Goal: Download file/media

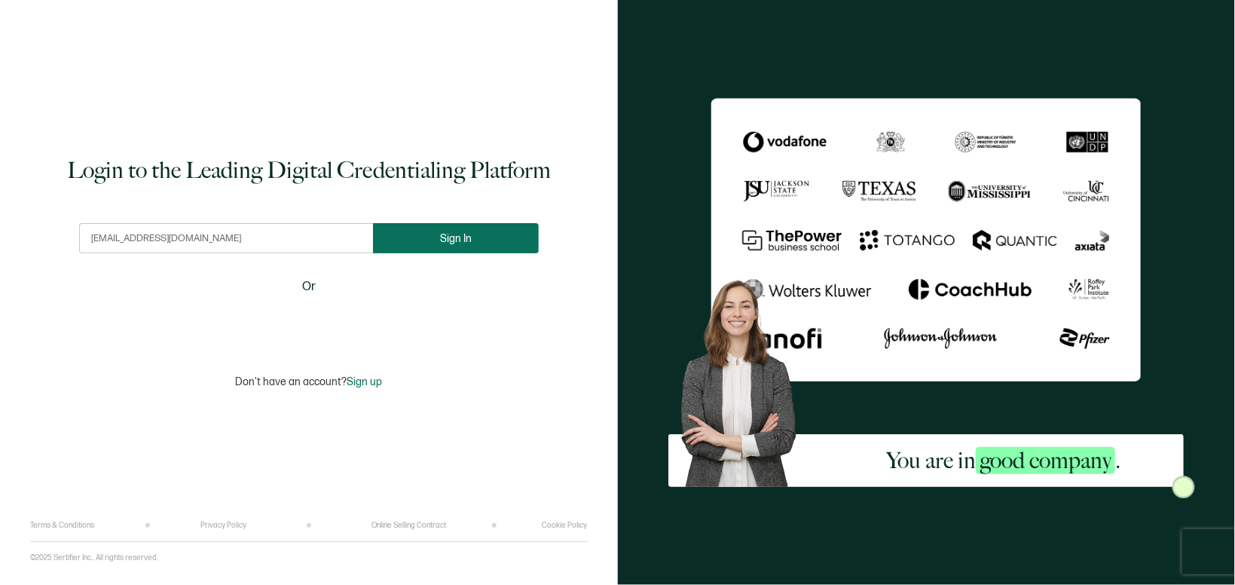
type input "[EMAIL_ADDRESS][DOMAIN_NAME]"
click at [442, 246] on button "Sign In" at bounding box center [461, 238] width 166 height 30
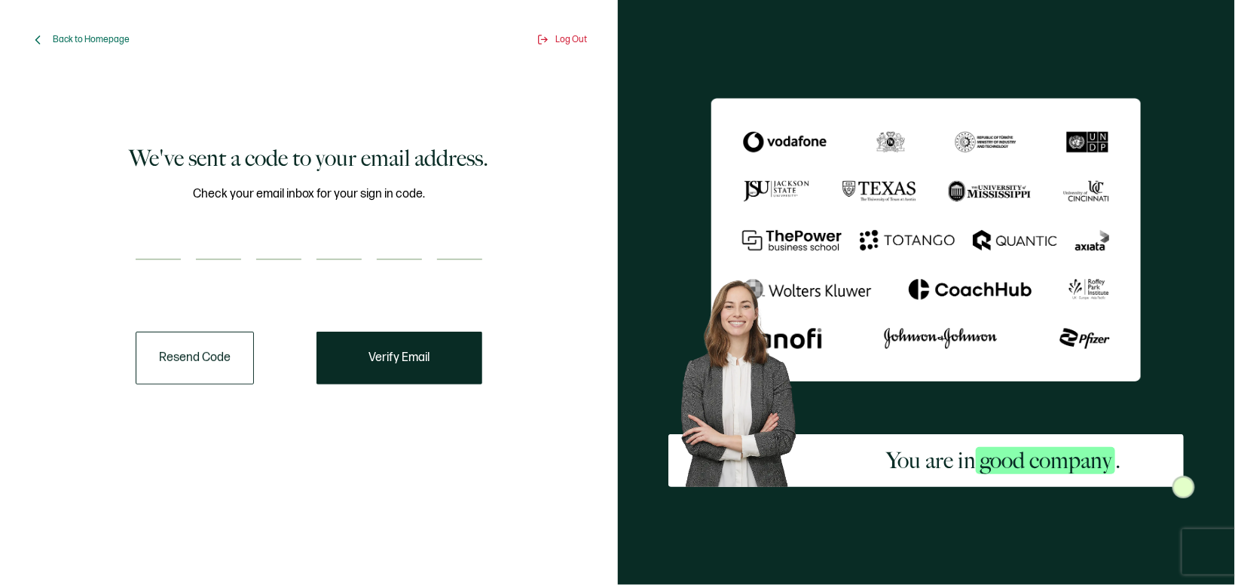
click at [159, 245] on input "number" at bounding box center [158, 245] width 45 height 30
paste input "8"
type input "8"
type input "2"
type input "6"
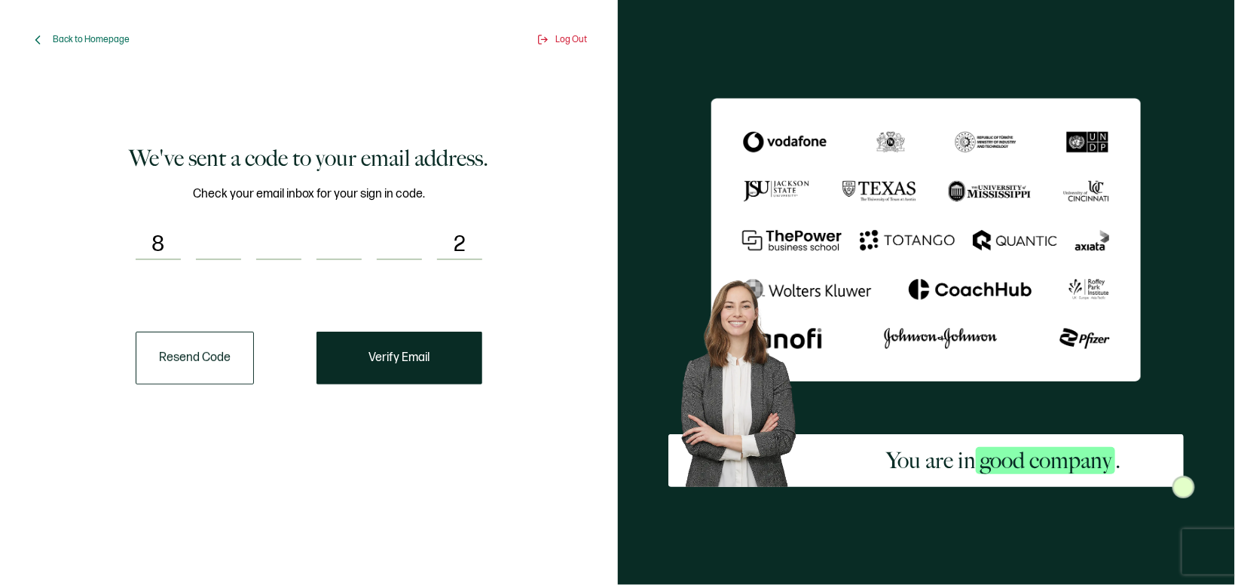
type input "4"
type input "6"
type input "8"
click at [378, 357] on span "Verify Email" at bounding box center [399, 358] width 61 height 12
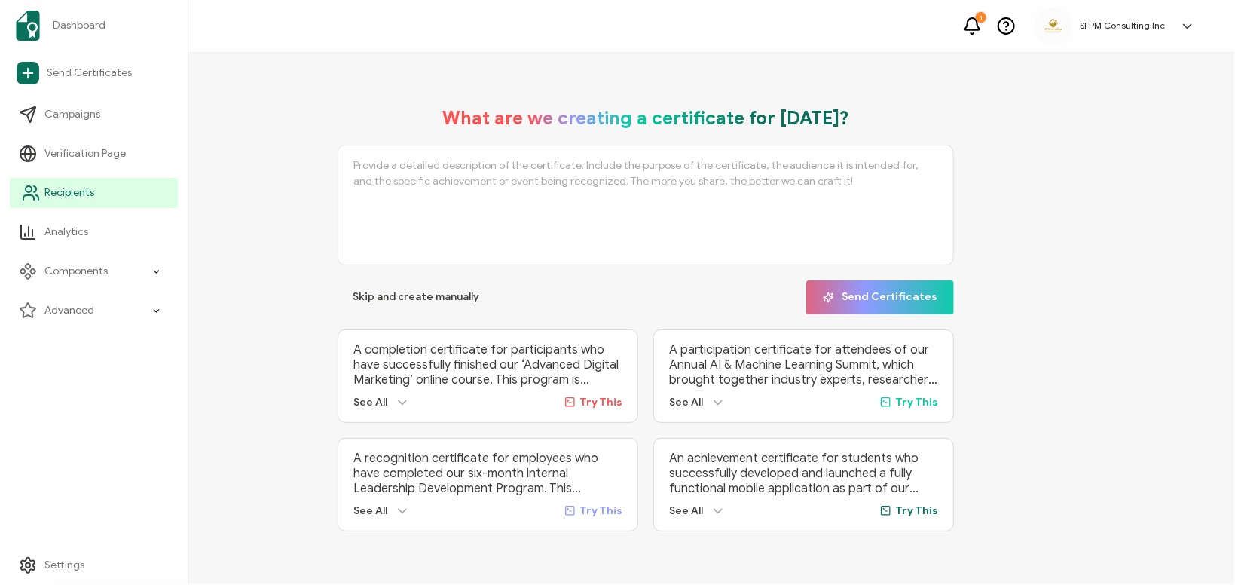
click at [62, 191] on span "Recipients" at bounding box center [69, 192] width 50 height 15
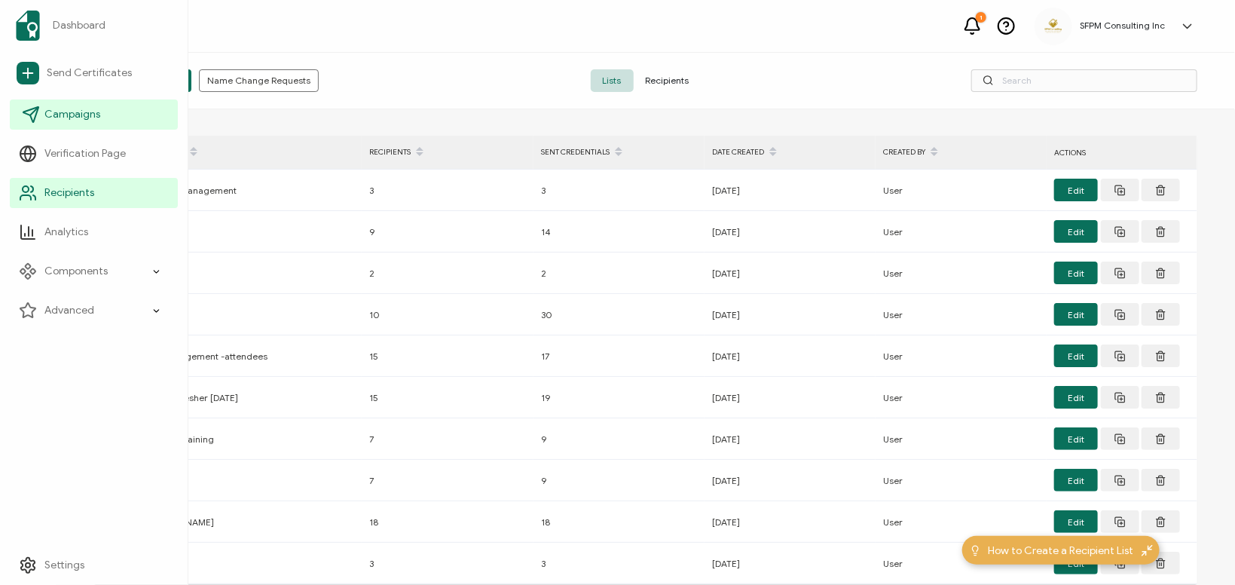
click at [47, 125] on link "Campaigns" at bounding box center [94, 115] width 168 height 30
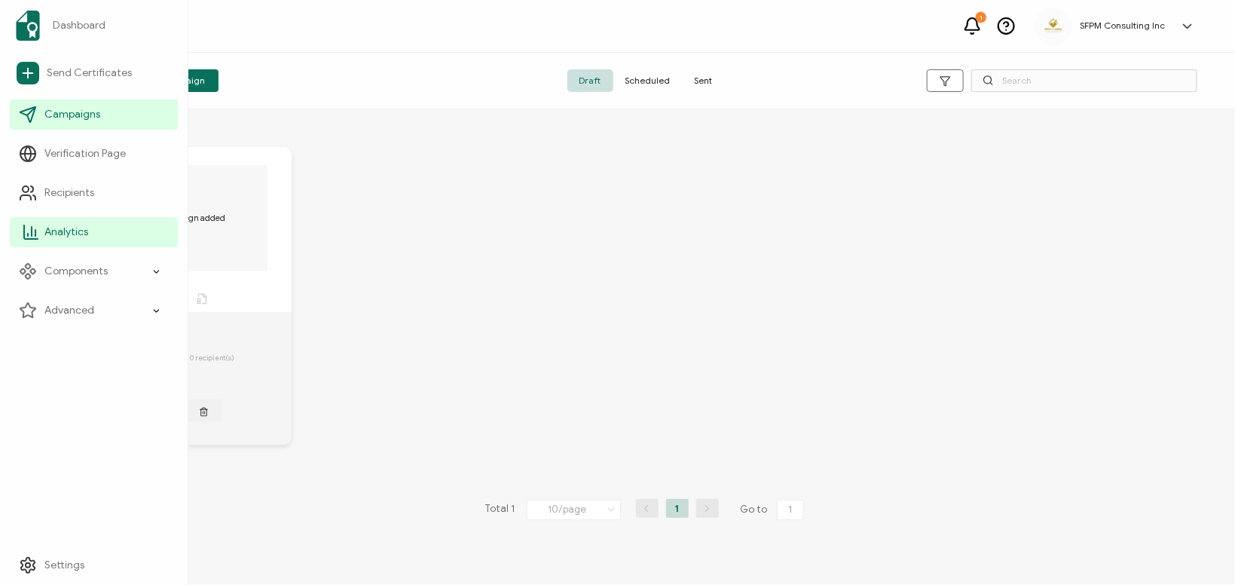
click at [59, 231] on span "Analytics" at bounding box center [66, 232] width 44 height 15
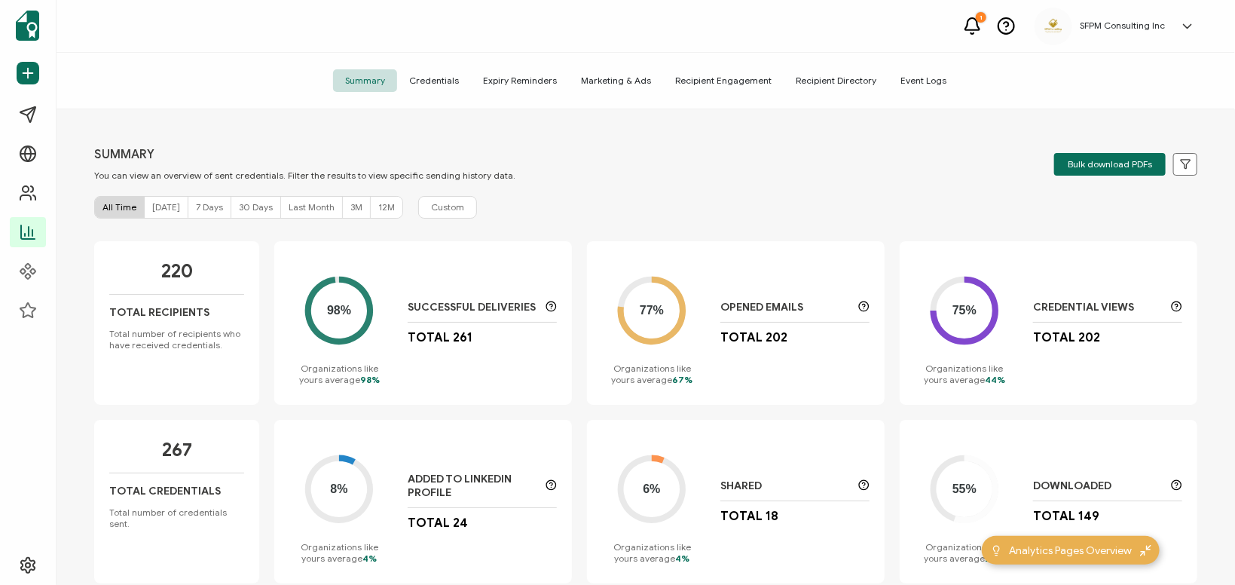
click at [452, 87] on span "Credentials" at bounding box center [434, 80] width 74 height 23
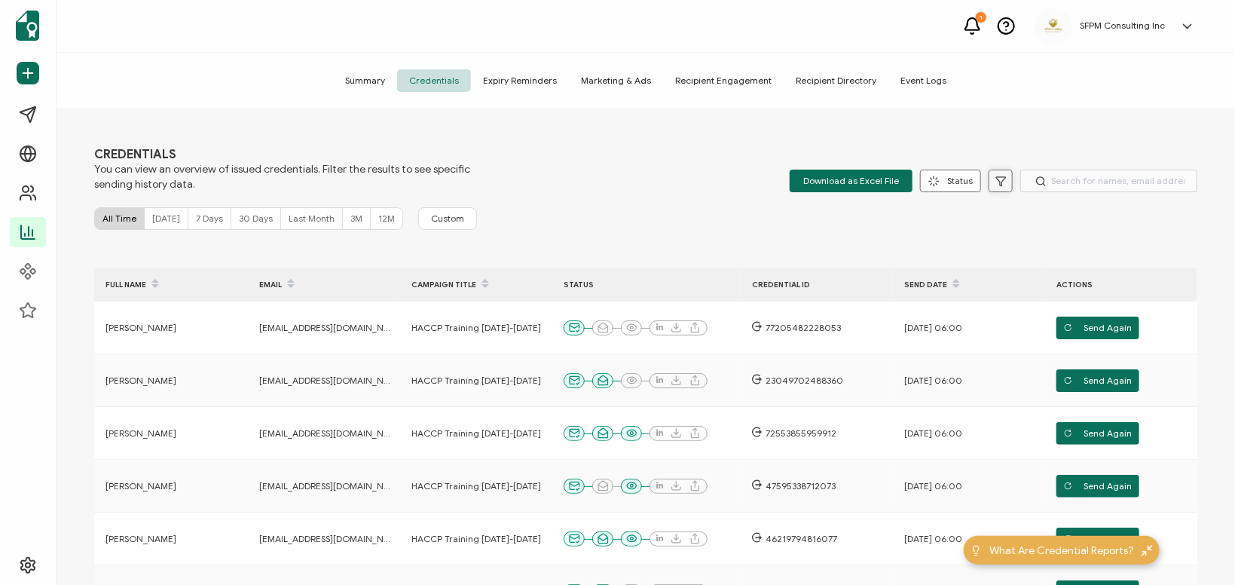
click at [1013, 179] on button at bounding box center [1001, 181] width 24 height 23
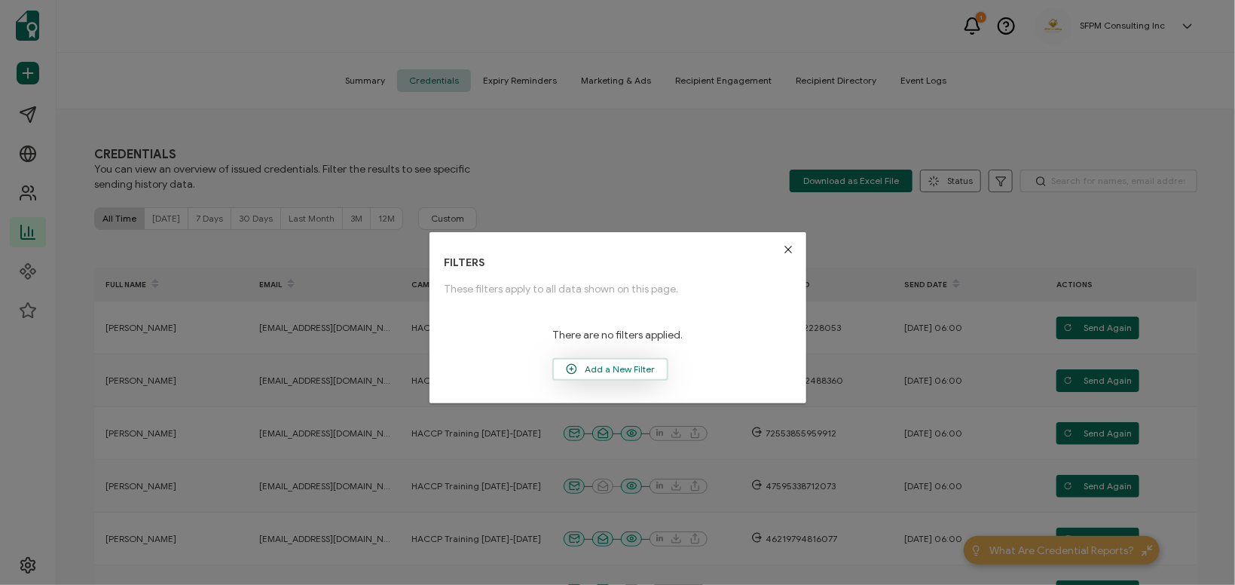
click at [638, 361] on span "Add a New Filter" at bounding box center [610, 369] width 113 height 23
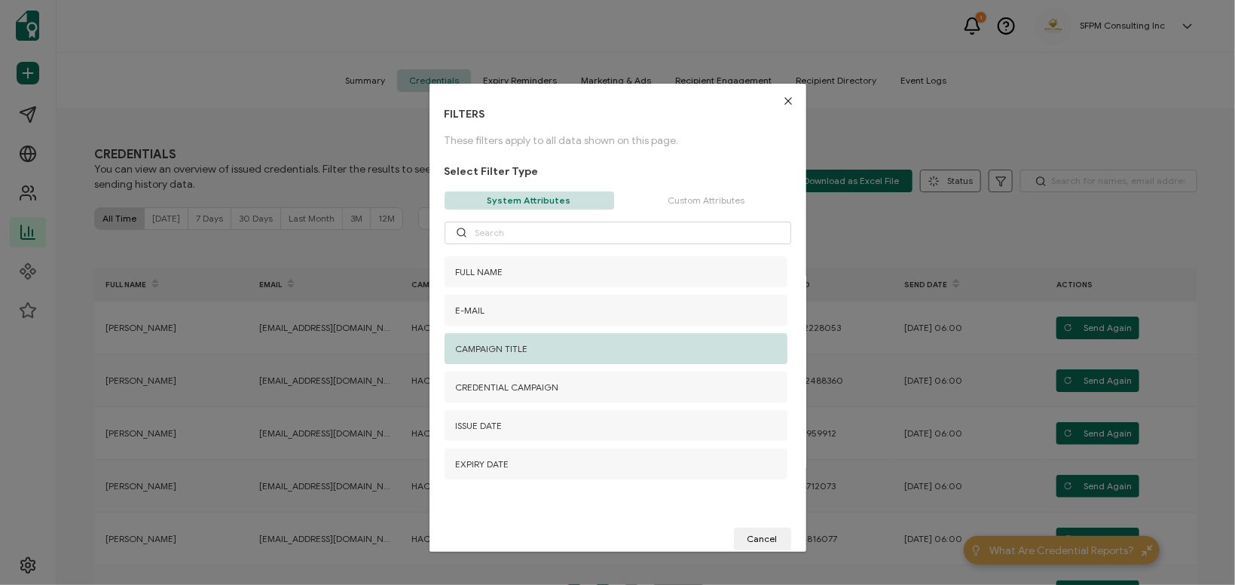
click at [693, 354] on div "CAMPAIGN TITLE" at bounding box center [616, 348] width 343 height 31
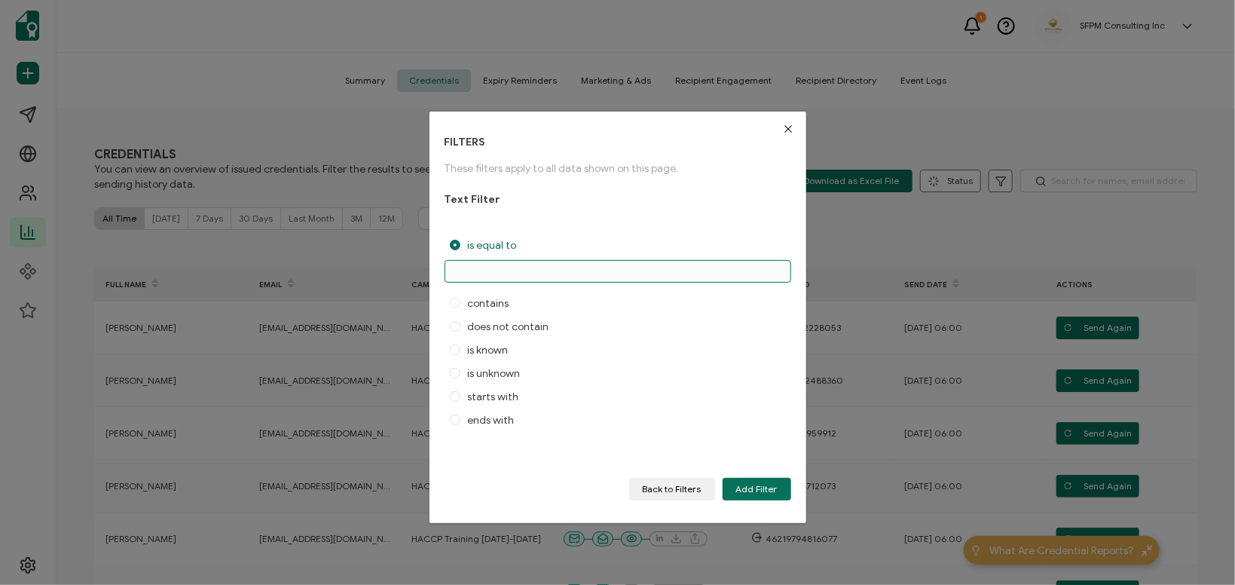
click at [598, 279] on input "dialog" at bounding box center [618, 271] width 347 height 23
click at [623, 128] on div "FILTERS These filters apply to all data shown on this page. Text Filter is equa…" at bounding box center [618, 318] width 377 height 412
click at [586, 270] on input "dialog" at bounding box center [618, 271] width 347 height 23
type input "haccp training aug"
click at [769, 482] on button "Add Filter" at bounding box center [757, 489] width 69 height 23
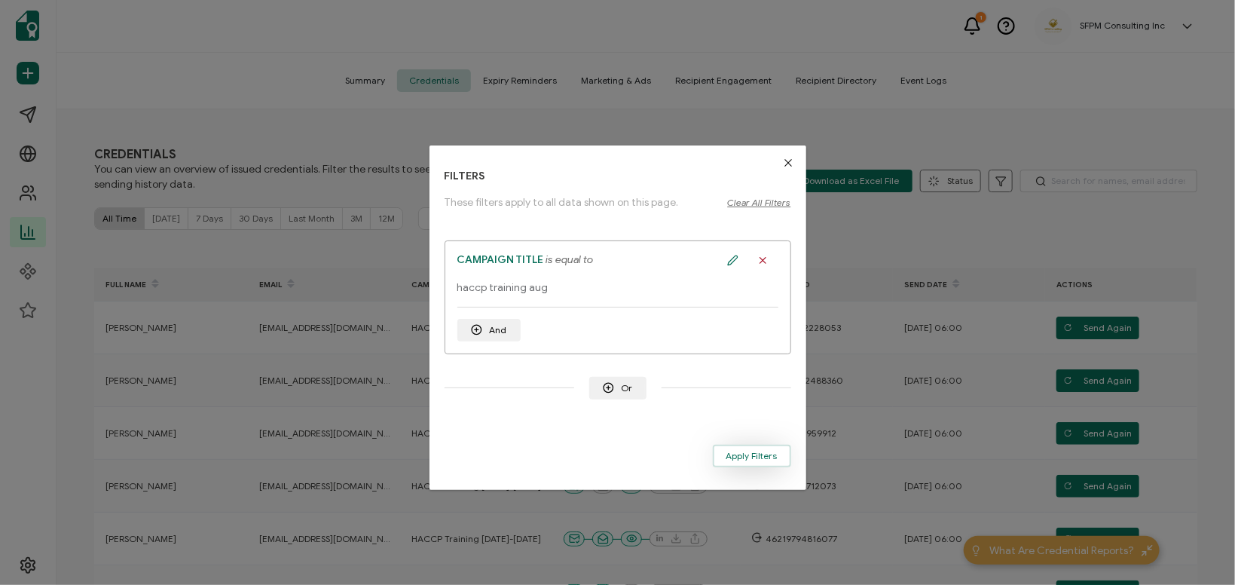
click at [760, 455] on span "Apply Filters" at bounding box center [752, 456] width 51 height 9
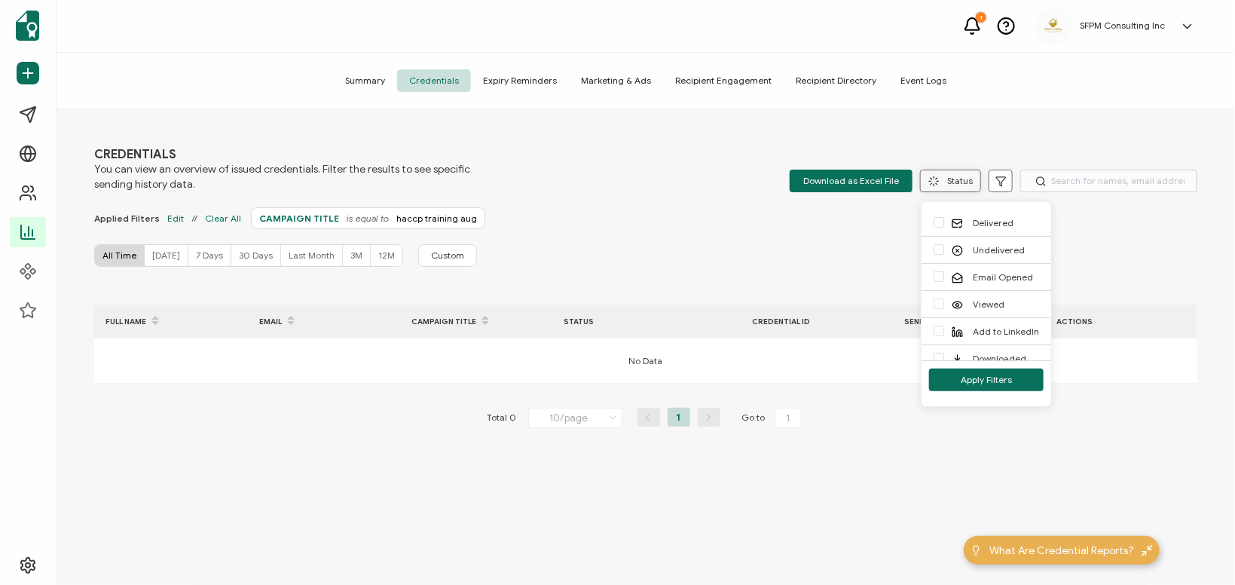
click at [979, 175] on button "Status" at bounding box center [950, 181] width 61 height 23
click at [993, 176] on button at bounding box center [1001, 181] width 24 height 23
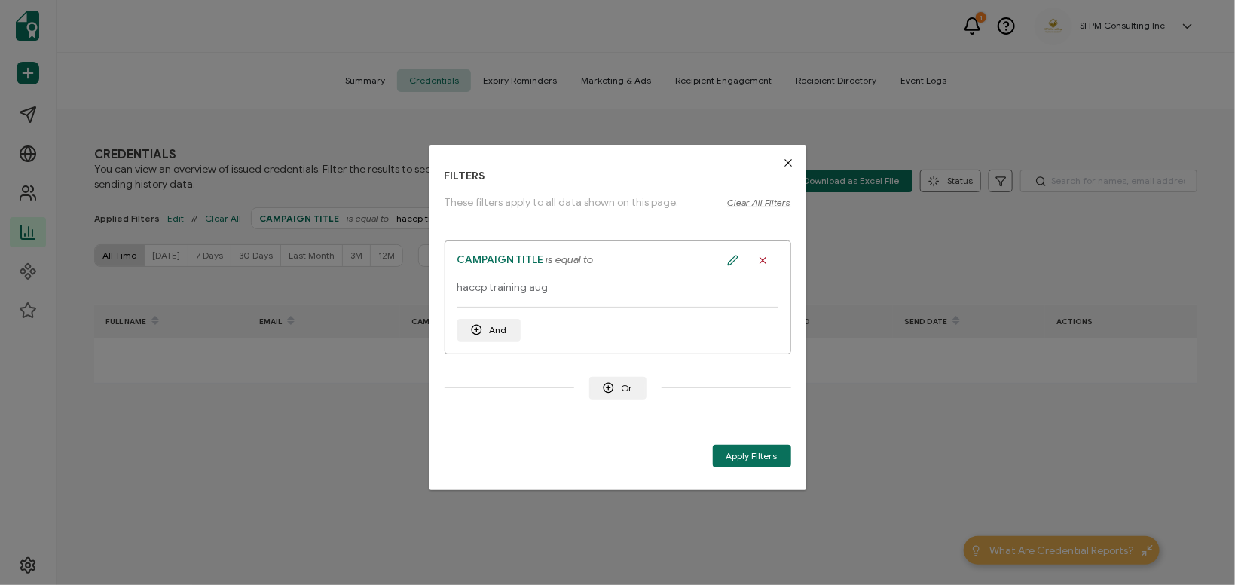
click at [776, 207] on span "Clear All Filters" at bounding box center [759, 202] width 63 height 11
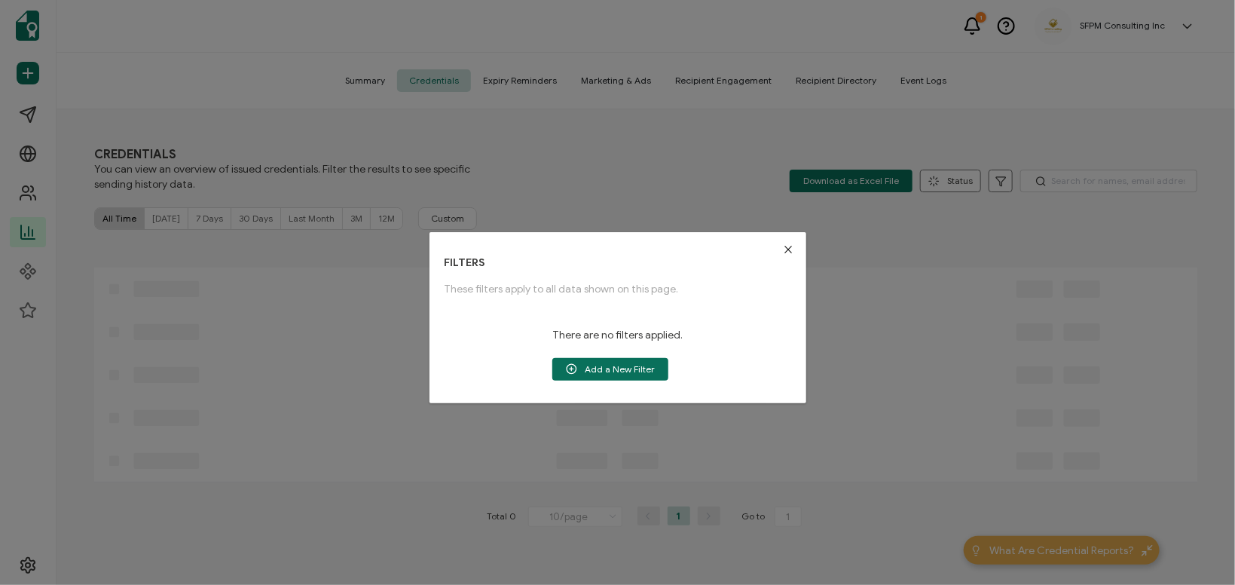
click at [792, 248] on icon "Close" at bounding box center [789, 249] width 12 height 12
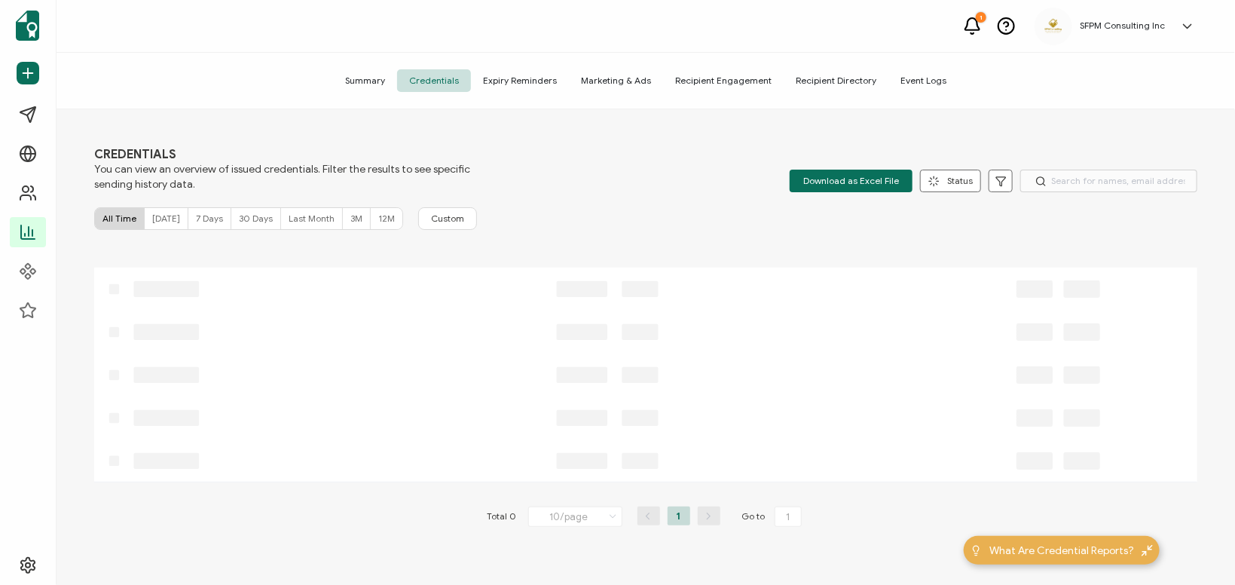
click at [209, 219] on span "7 Days" at bounding box center [209, 218] width 27 height 11
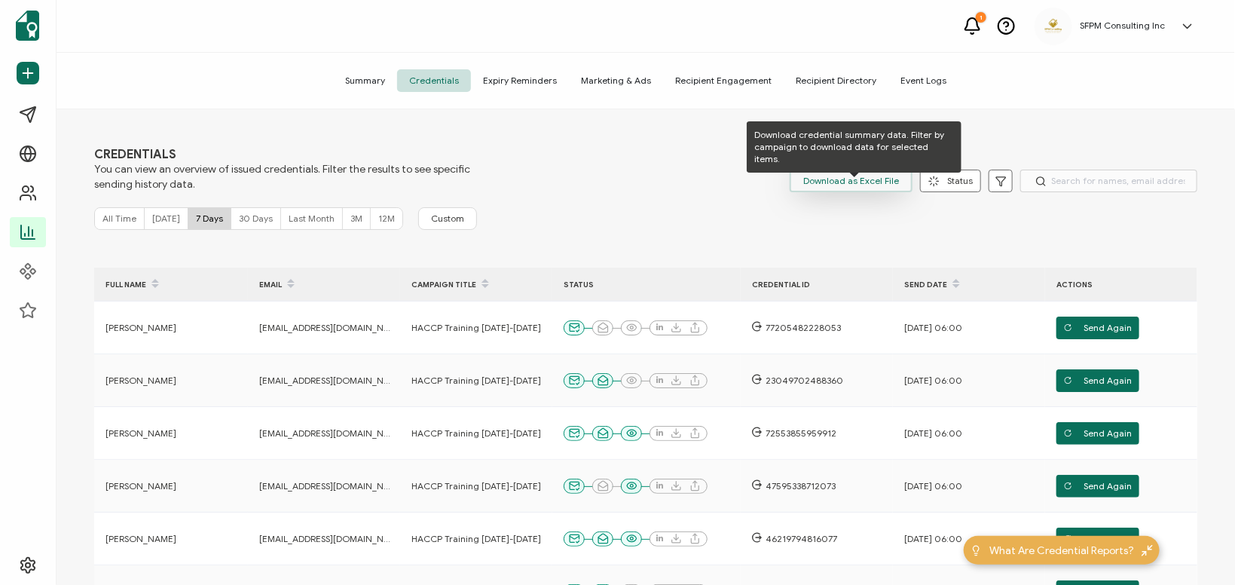
click at [890, 185] on span "Download as Excel File" at bounding box center [852, 181] width 96 height 23
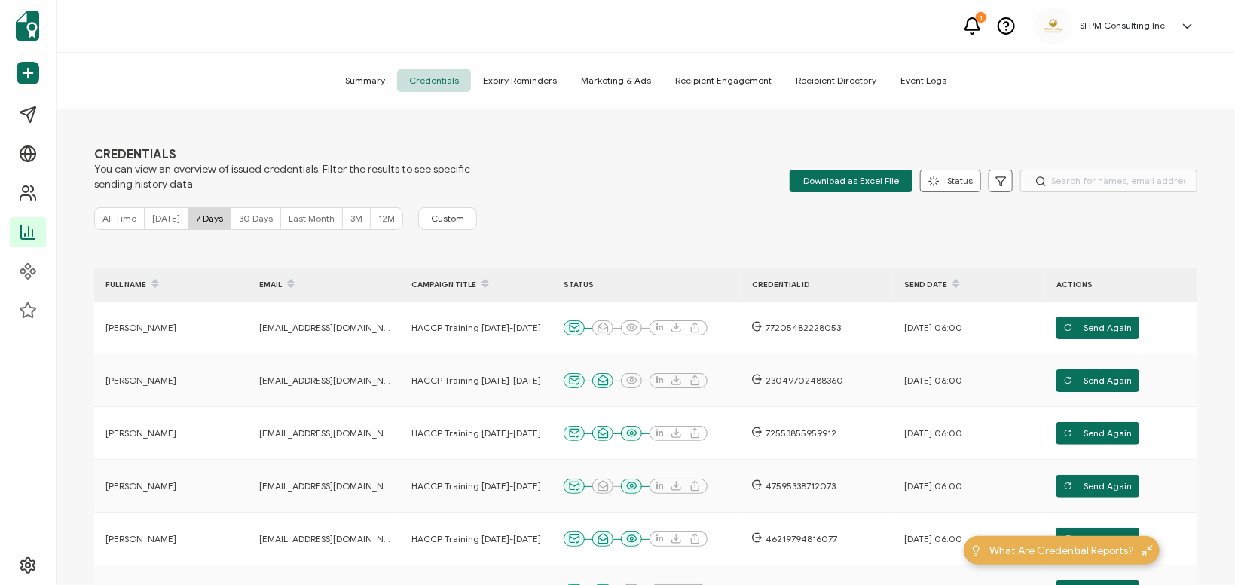
click at [966, 14] on div "1 SFPM Consulting Inc [PERSON_NAME] [EMAIL_ADDRESS][DOMAIN_NAME] ID: 44732666 S…" at bounding box center [646, 26] width 1179 height 53
click at [393, 85] on span "Summary" at bounding box center [365, 80] width 64 height 23
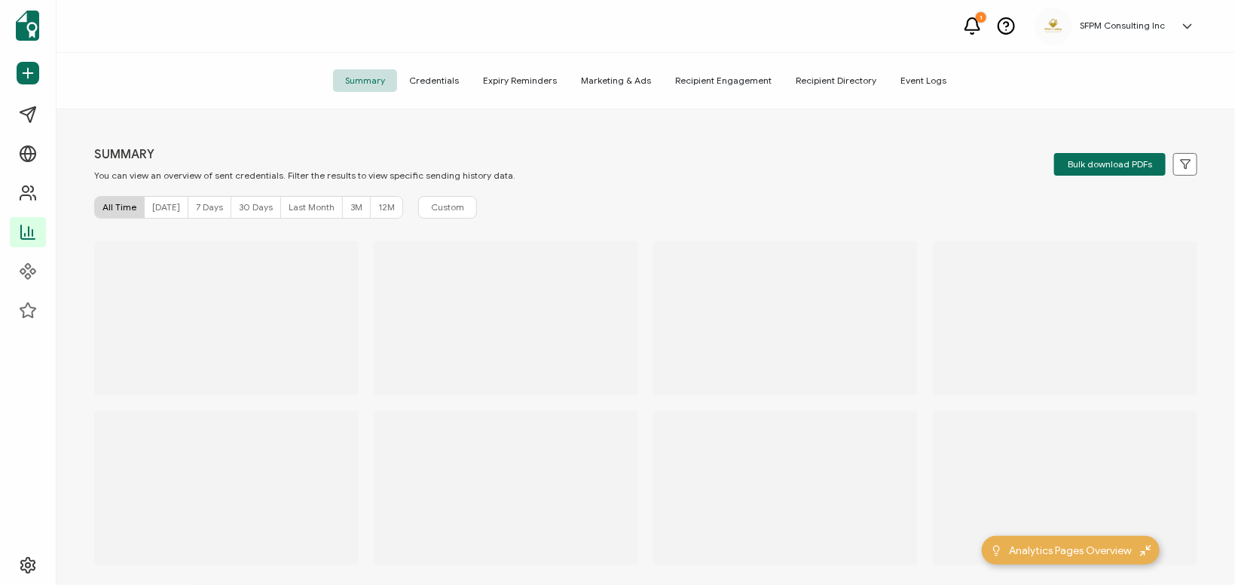
click at [393, 85] on span "Summary" at bounding box center [365, 80] width 64 height 23
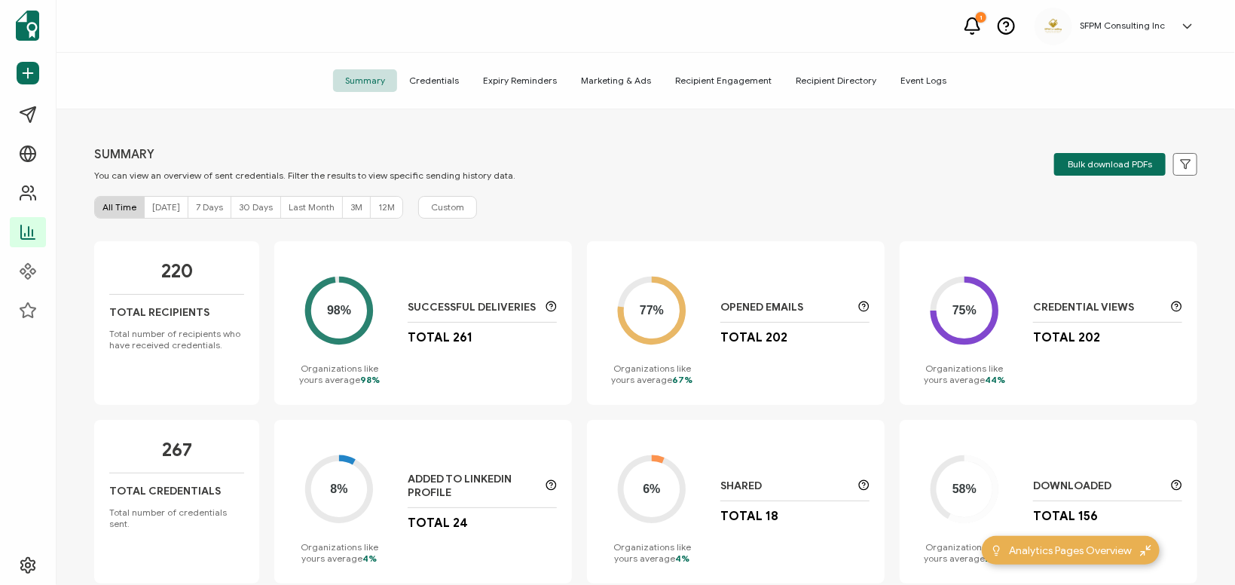
click at [208, 207] on span "7 Days" at bounding box center [209, 206] width 27 height 11
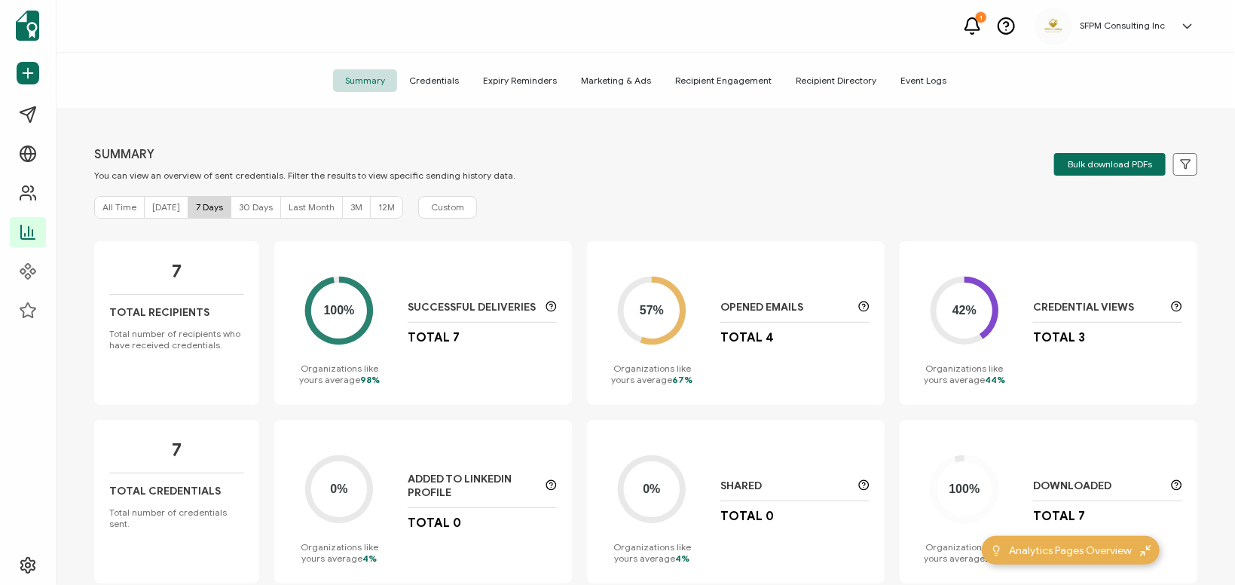
scroll to position [31, 0]
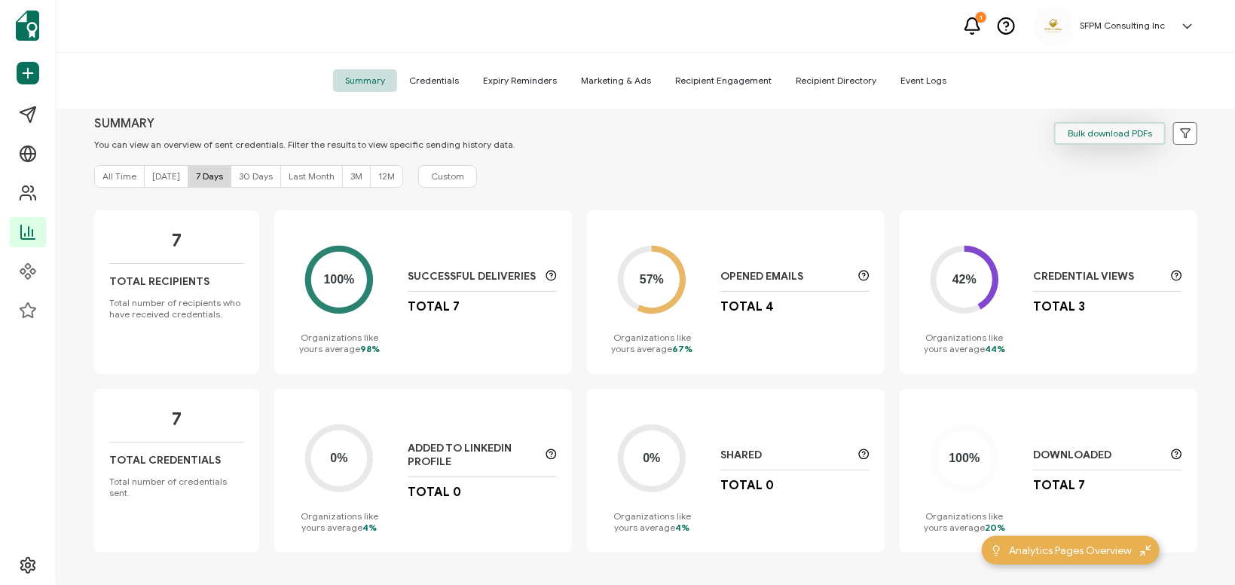
click at [1107, 129] on span "Bulk download PDFs" at bounding box center [1110, 133] width 84 height 9
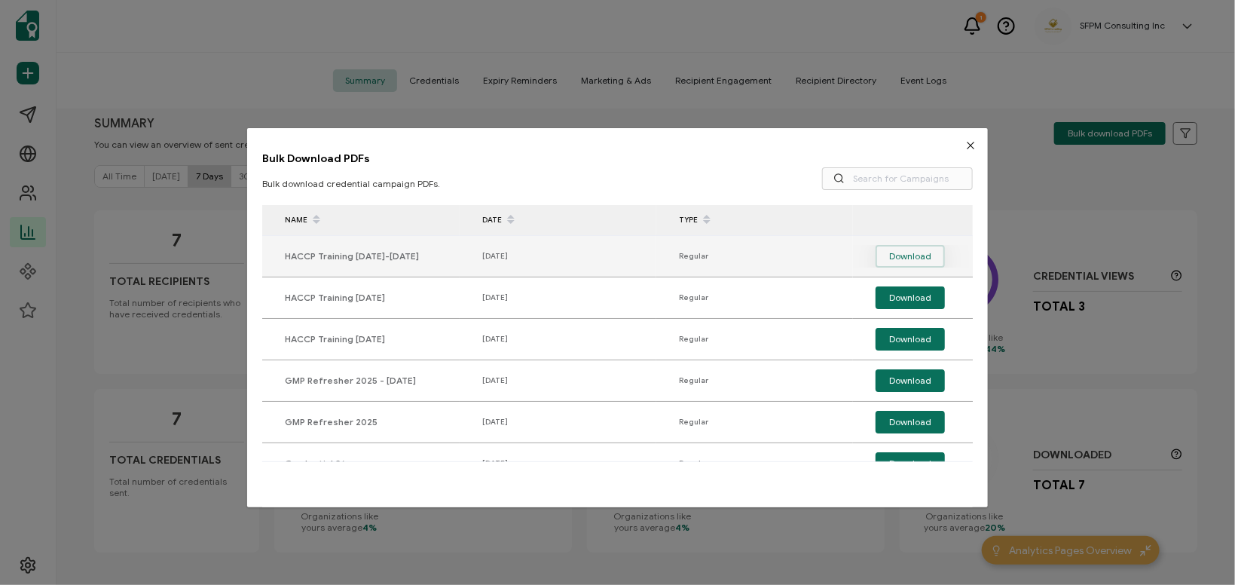
click at [922, 249] on span "Download" at bounding box center [910, 256] width 42 height 23
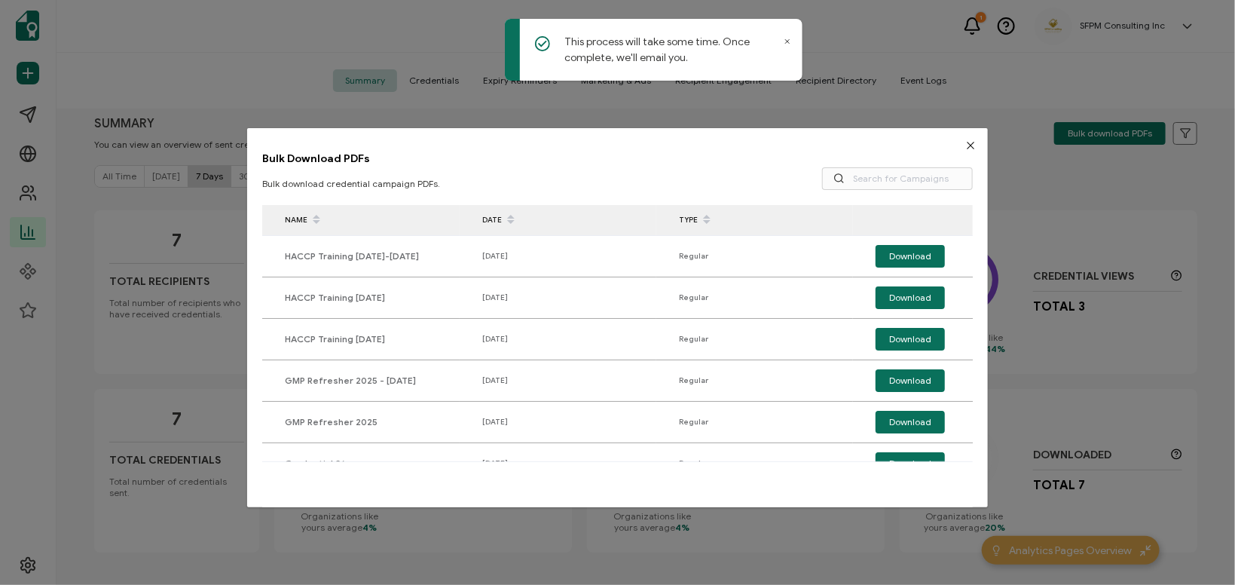
drag, startPoint x: 941, startPoint y: 99, endPoint x: 976, endPoint y: 145, distance: 58.2
click at [942, 99] on div "Bulk Download PDFs Bulk download credential campaign PDFs. NAME DATE TYPE HACCP…" at bounding box center [617, 292] width 1235 height 585
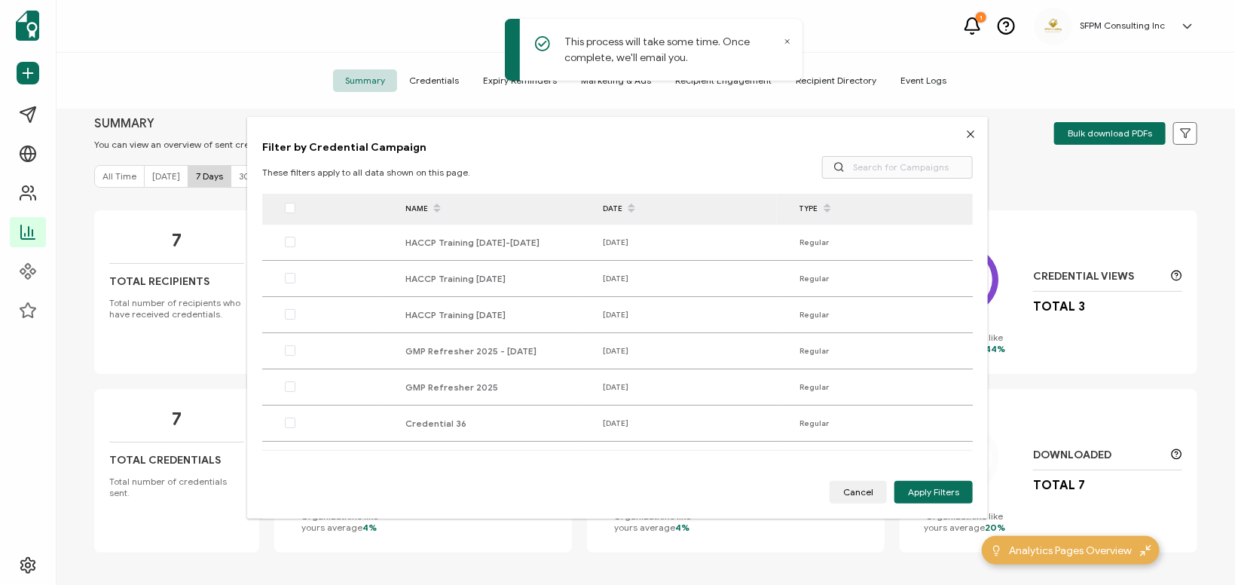
click at [977, 146] on div "Filter by Credential Campaign These filters apply to all data shown on this pag…" at bounding box center [617, 318] width 741 height 402
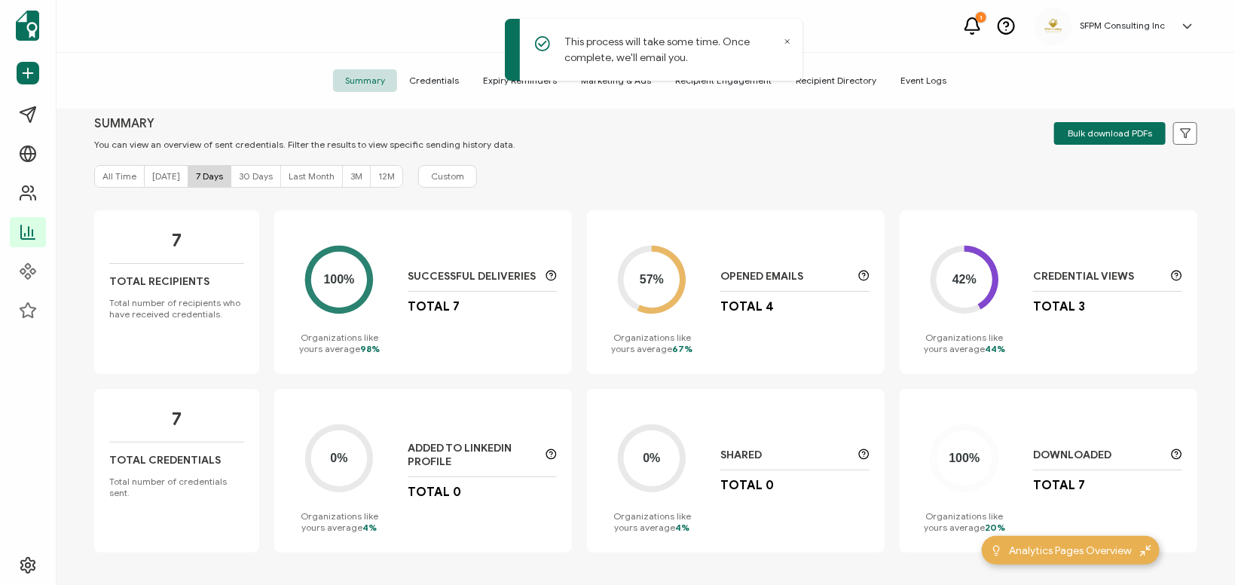
scroll to position [0, 0]
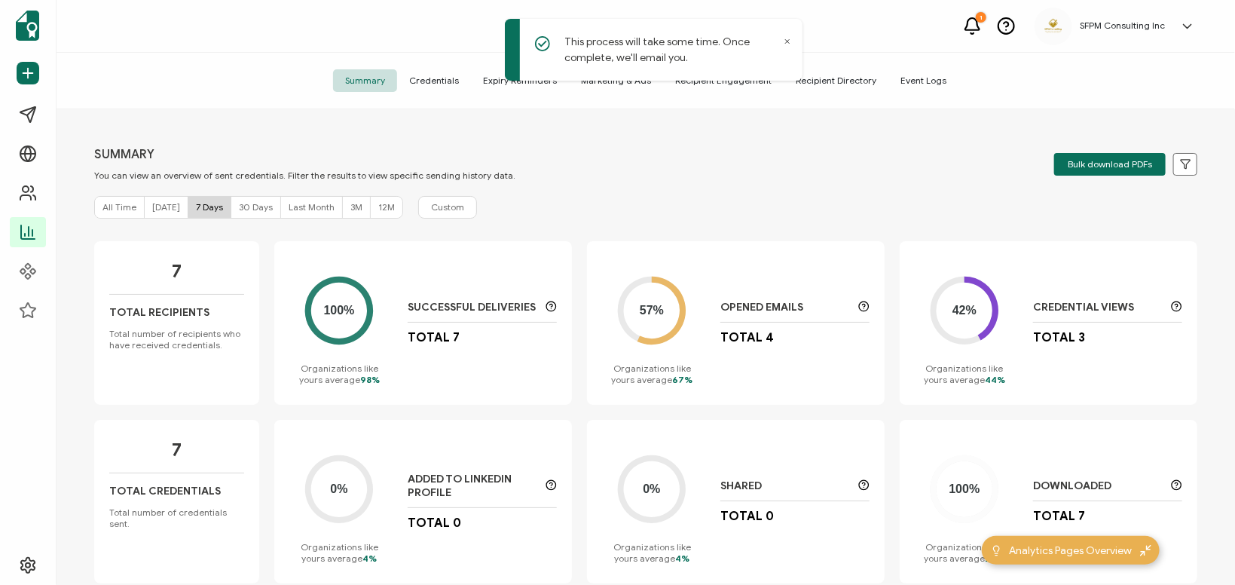
click at [453, 91] on span "Credentials" at bounding box center [434, 80] width 74 height 23
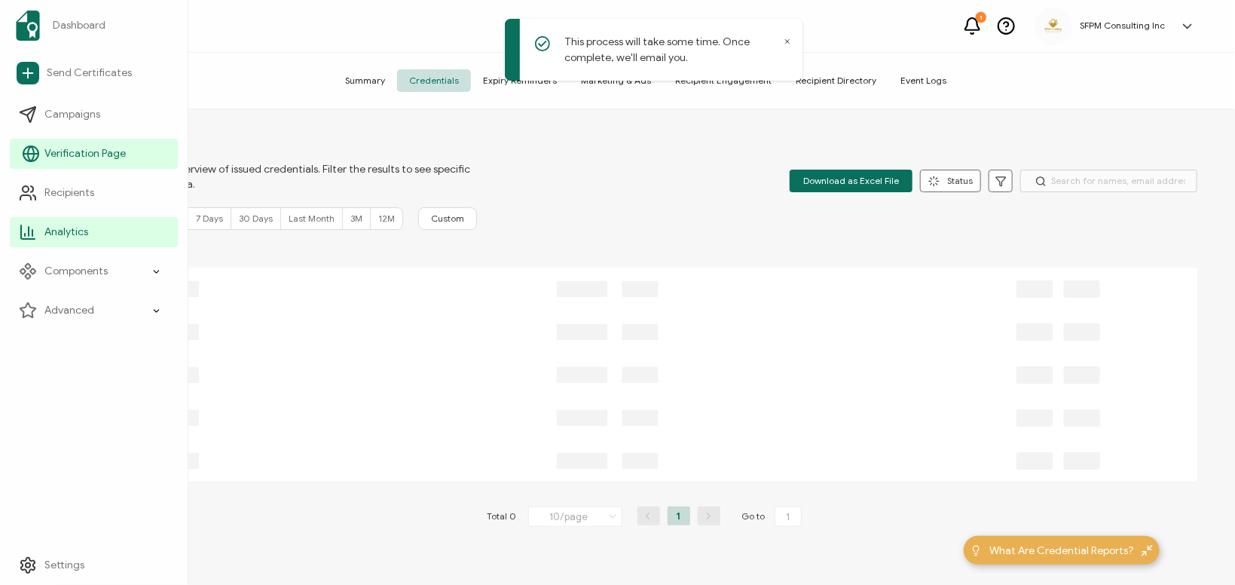
click at [35, 144] on link "Verification Page" at bounding box center [94, 154] width 168 height 30
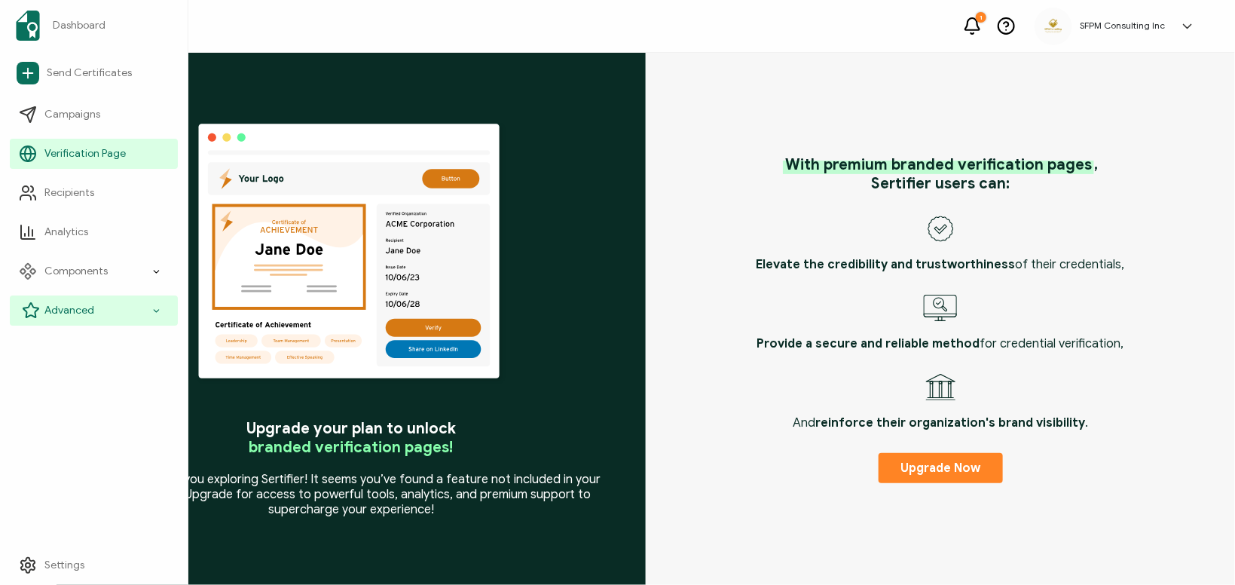
click at [83, 319] on div "Advanced" at bounding box center [94, 310] width 168 height 30
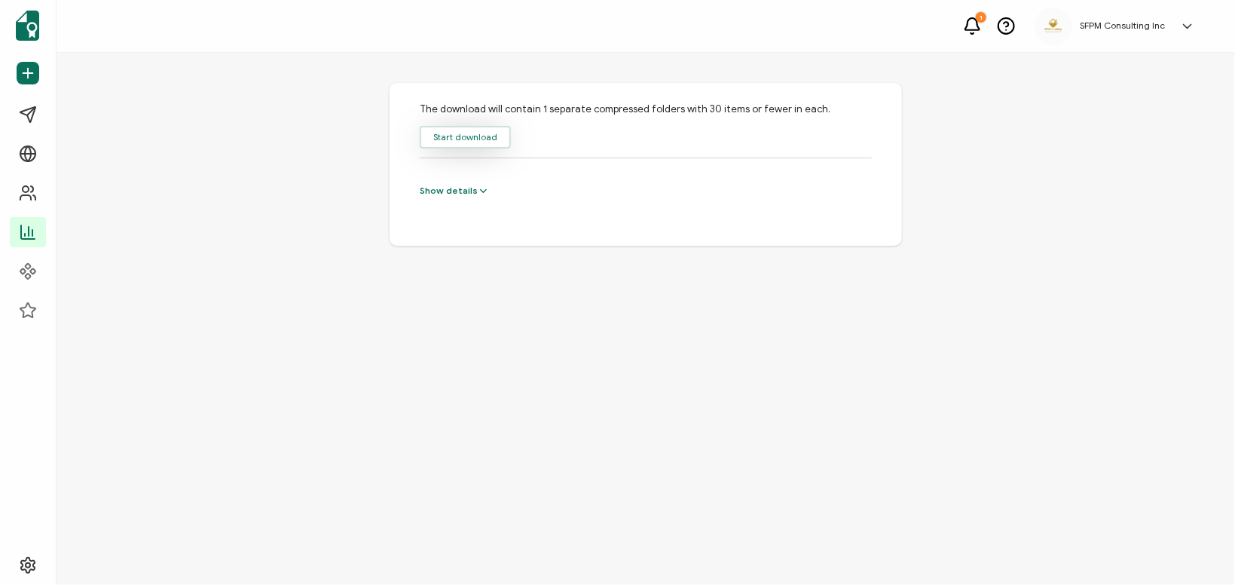
click at [488, 140] on button "Start download" at bounding box center [465, 137] width 91 height 23
